Goal: Find specific page/section: Find specific page/section

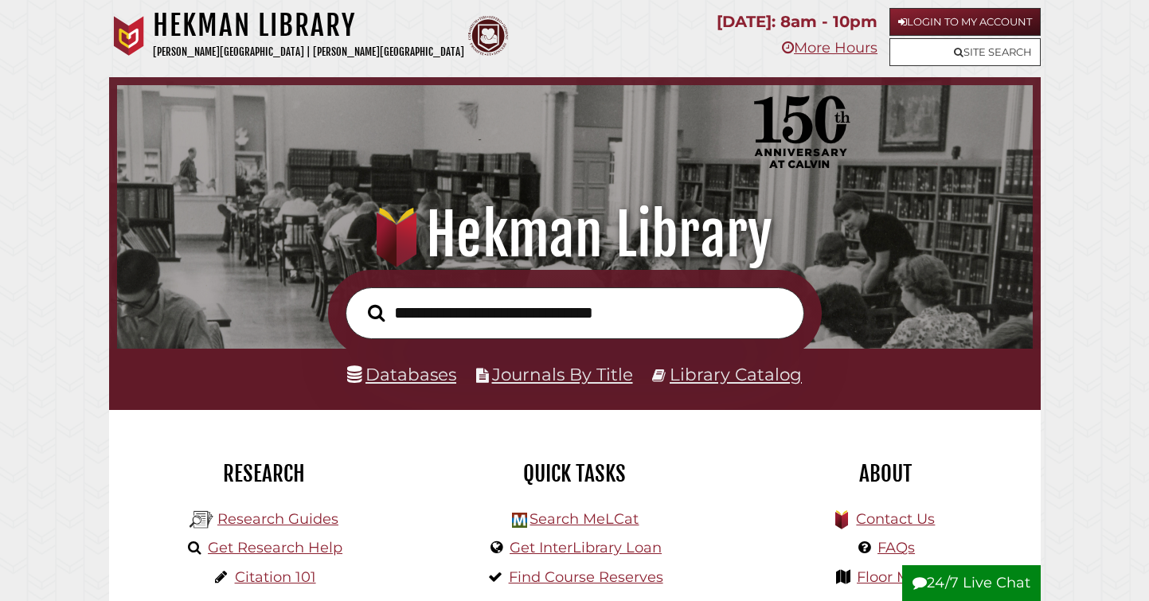
scroll to position [303, 908]
click at [413, 383] on link "Databases" at bounding box center [401, 374] width 109 height 21
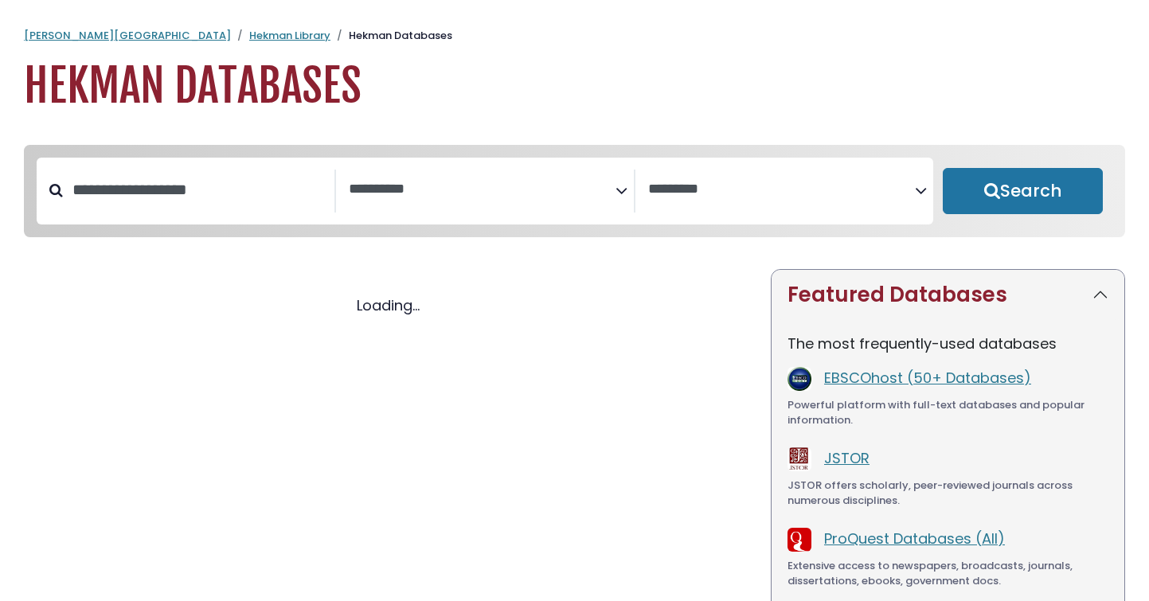
select select "Database Subject Filter"
select select "Database Vendors Filter"
select select "Database Subject Filter"
select select "Database Vendors Filter"
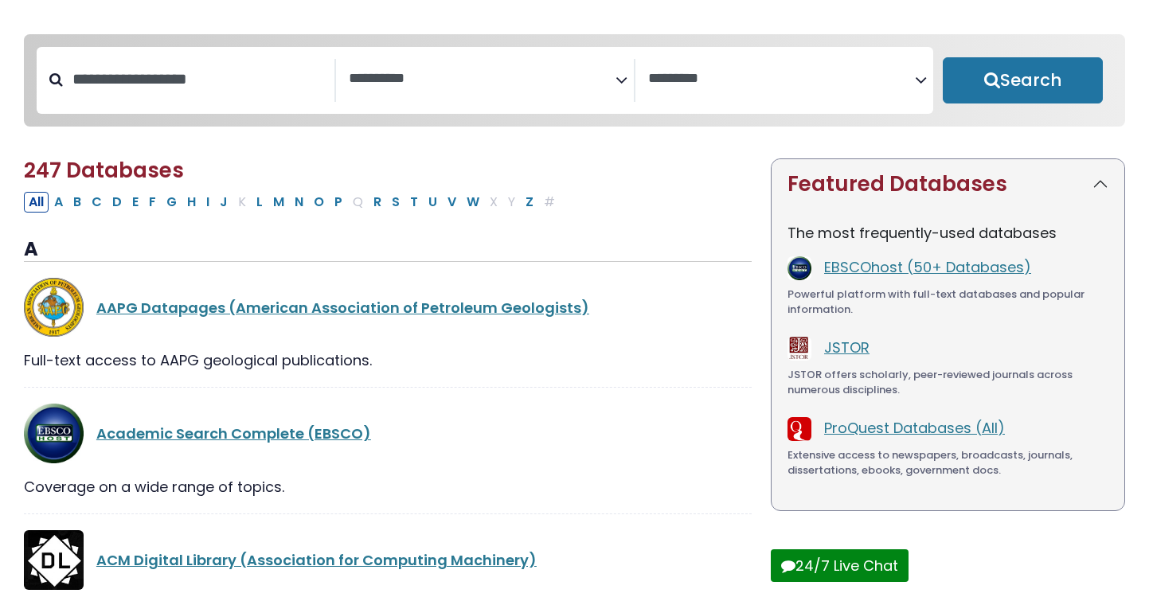
scroll to position [112, 0]
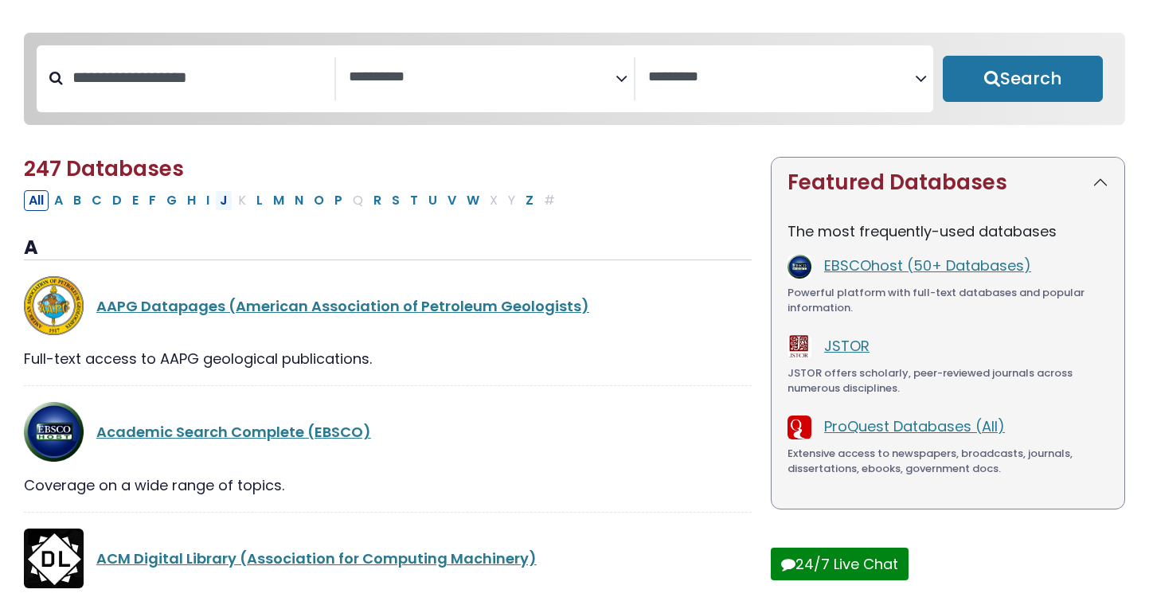
click at [226, 209] on button "J" at bounding box center [224, 200] width 18 height 21
select select "Database Subject Filter"
select select "Database Vendors Filter"
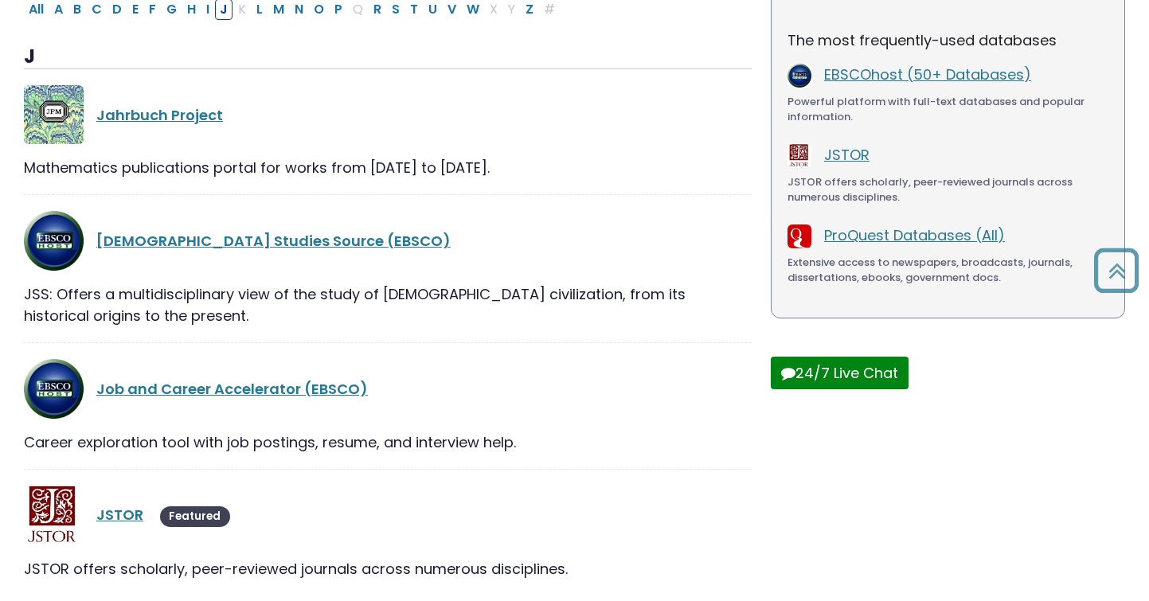
scroll to position [377, 0]
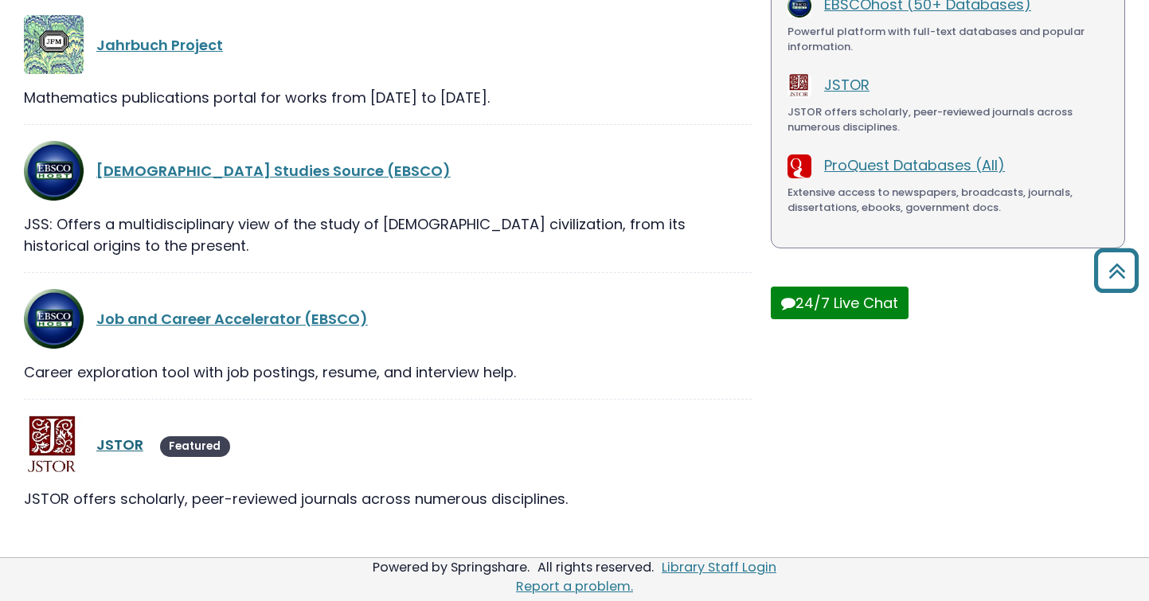
click at [127, 451] on link "JSTOR" at bounding box center [119, 445] width 47 height 20
